Goal: Task Accomplishment & Management: Use online tool/utility

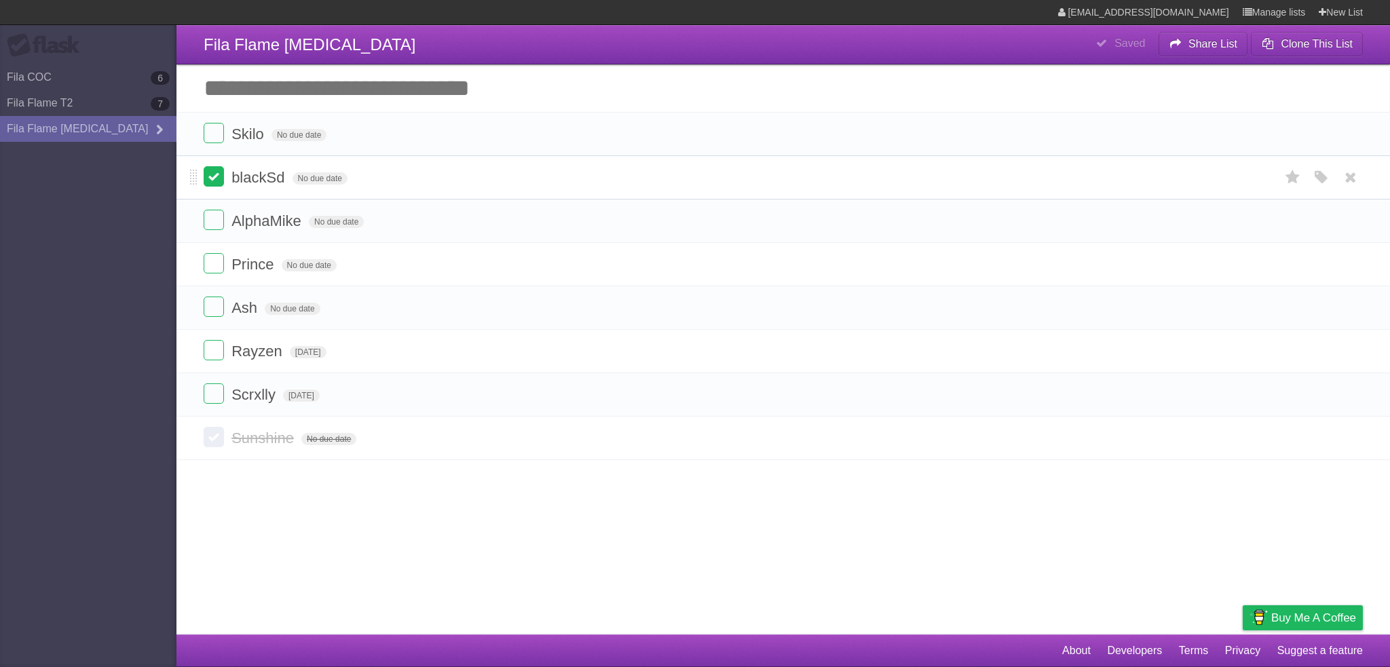
click at [213, 178] on label at bounding box center [214, 176] width 20 height 20
click at [210, 221] on label at bounding box center [214, 220] width 20 height 20
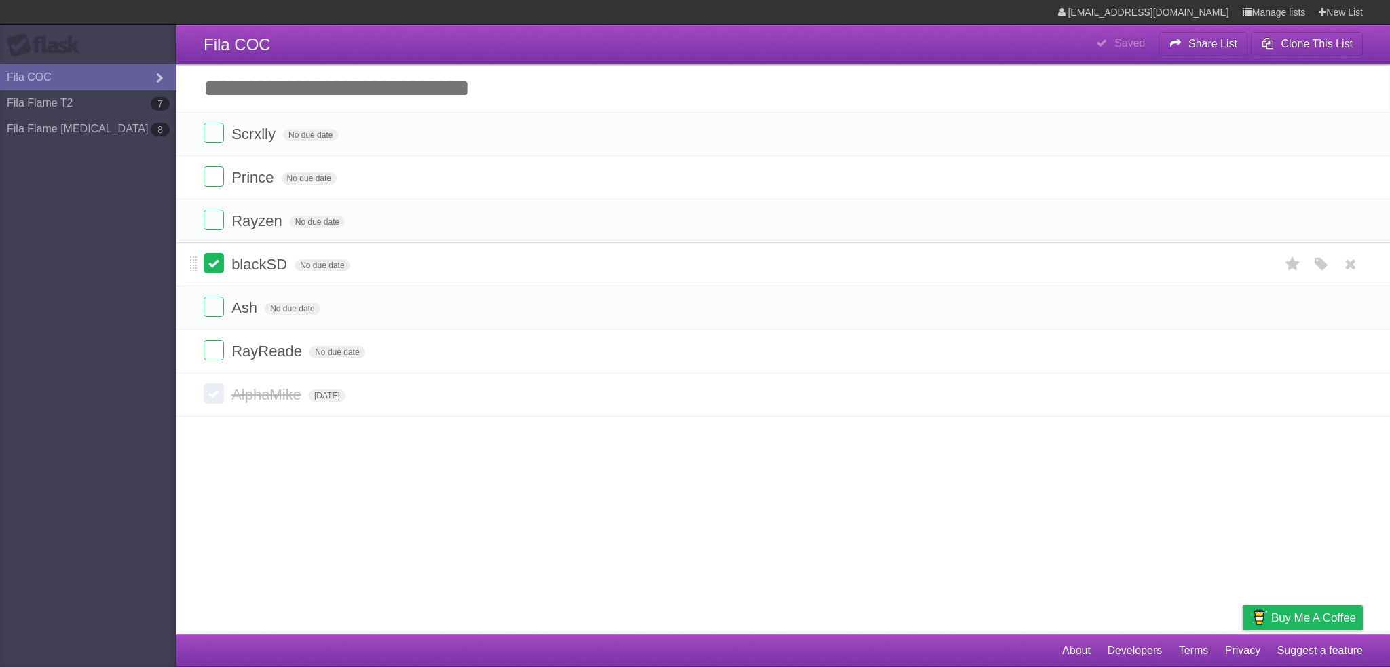
click at [213, 267] on label at bounding box center [214, 263] width 20 height 20
click at [209, 309] on label at bounding box center [214, 307] width 20 height 20
click at [210, 341] on label at bounding box center [214, 350] width 20 height 20
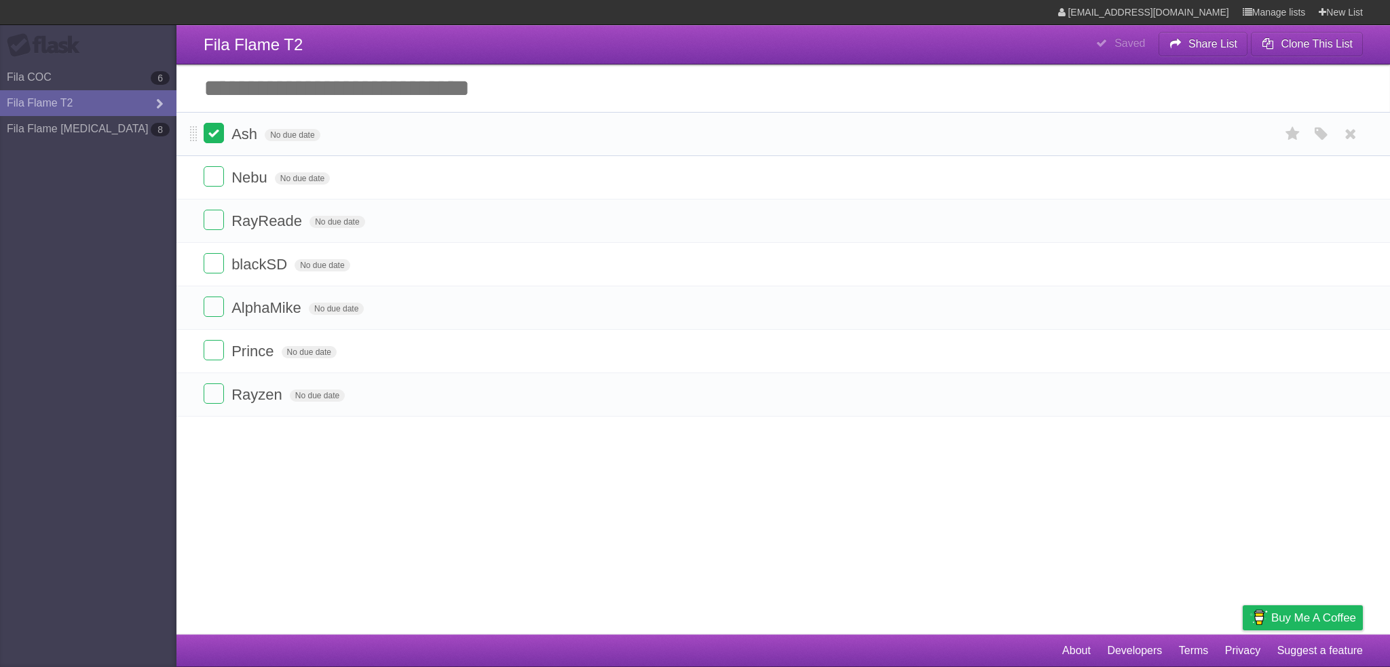
click at [212, 136] on label at bounding box center [214, 133] width 20 height 20
click at [212, 224] on label at bounding box center [214, 220] width 20 height 20
click at [219, 341] on label at bounding box center [214, 350] width 20 height 20
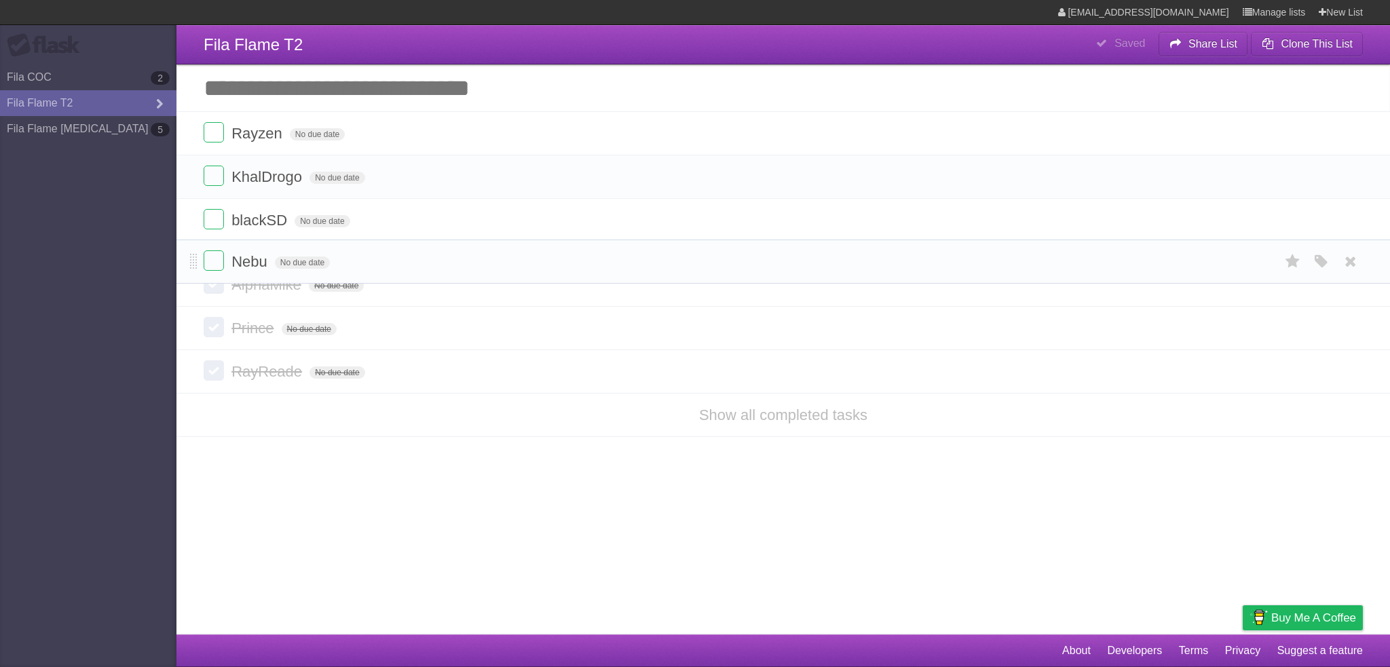
drag, startPoint x: 193, startPoint y: 134, endPoint x: 198, endPoint y: 260, distance: 126.3
